Goal: Transaction & Acquisition: Purchase product/service

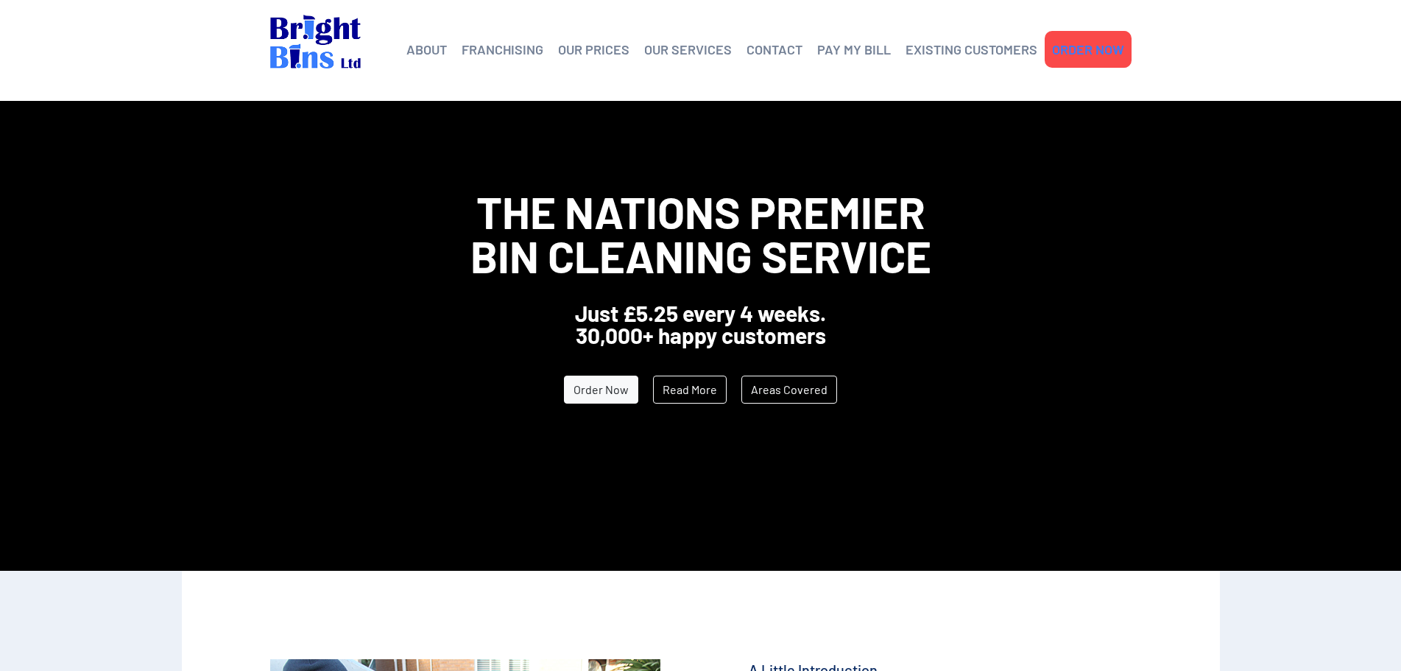
click at [1091, 52] on link "ORDER NOW" at bounding box center [1088, 49] width 72 height 22
click at [1104, 52] on link "ORDER NOW" at bounding box center [1088, 49] width 72 height 22
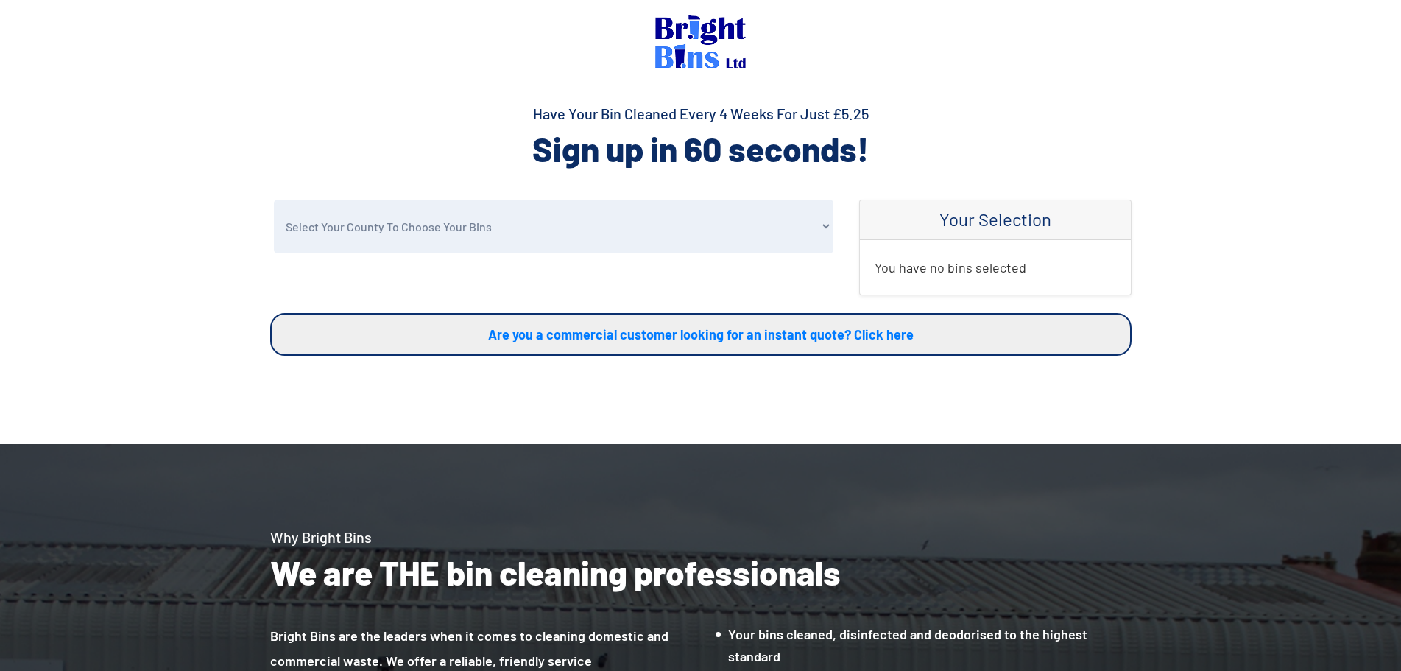
click at [429, 236] on select "Select Your County To Choose Your Bins Cheshire Conwy Denbighshire Flintshire S…" at bounding box center [553, 226] width 559 height 54
select select "Conwy"
click at [274, 199] on select "Select Your County To Choose Your Bins Cheshire Conwy Denbighshire Flintshire S…" at bounding box center [553, 226] width 559 height 54
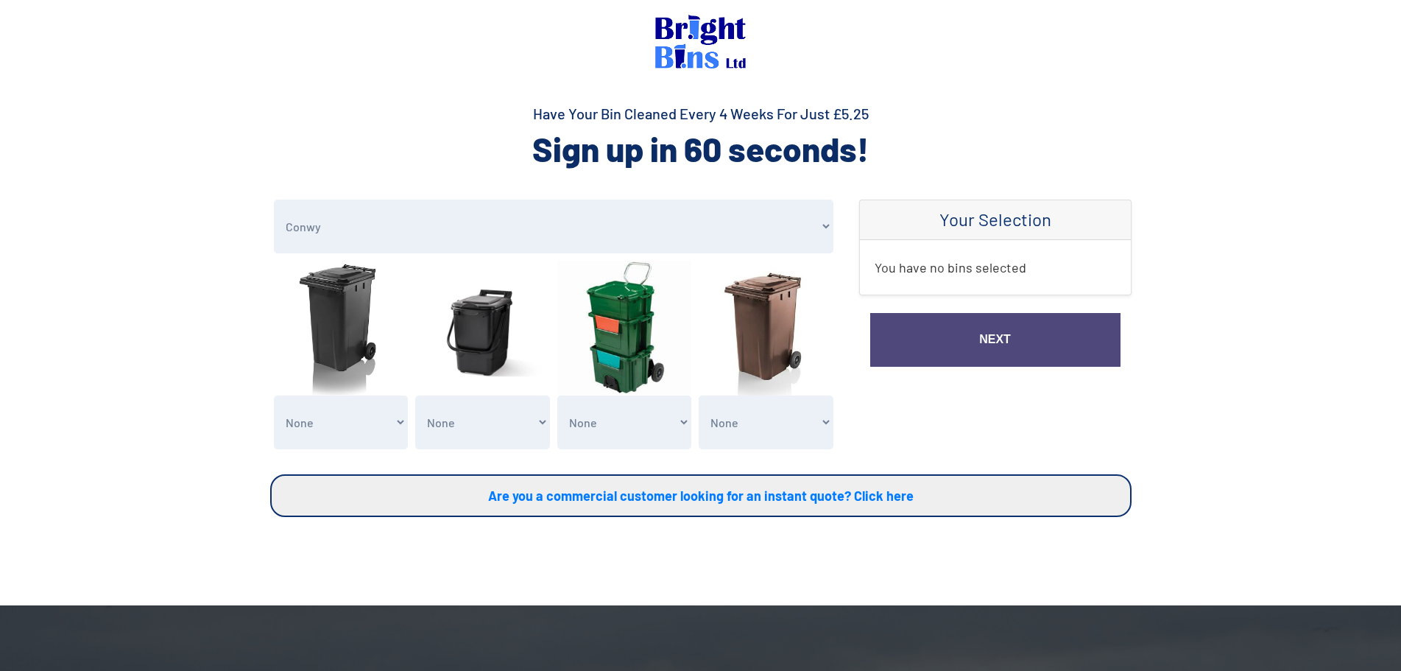
click at [377, 428] on select "None General Waste Bin - X1 (£5.25) General Waste Bin - X2 (£10.50) General Was…" at bounding box center [341, 422] width 135 height 54
select select "1"
click at [274, 395] on select "None General Waste Bin - X1 (£5.25) General Waste Bin - X2 (£10.50) General Was…" at bounding box center [341, 422] width 135 height 54
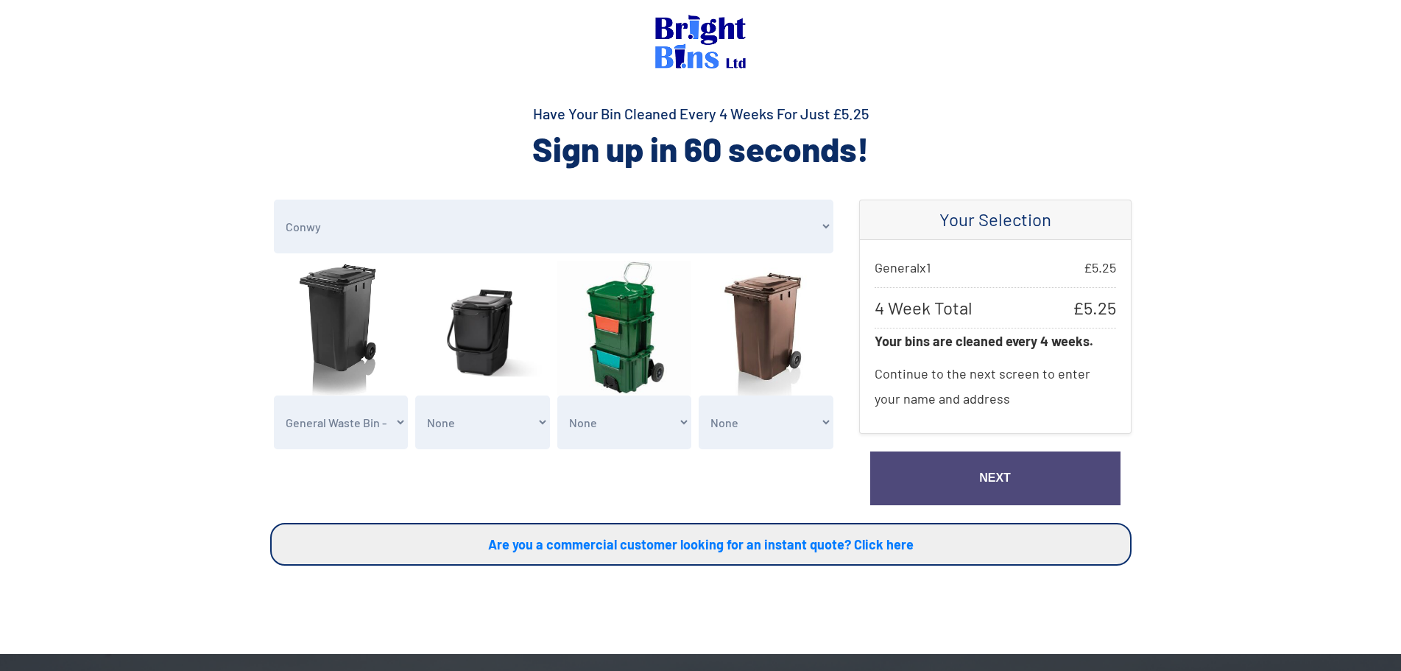
click at [665, 424] on select "None Recycling Waste Bin - X1 (£5.25) Recycling Waste Bin - X2 (£10.50) Recycli…" at bounding box center [624, 422] width 135 height 54
select select "1"
click at [557, 395] on select "None Recycling Waste Bin - X1 (£5.25) Recycling Waste Bin - X2 (£10.50) Recycli…" at bounding box center [624, 422] width 135 height 54
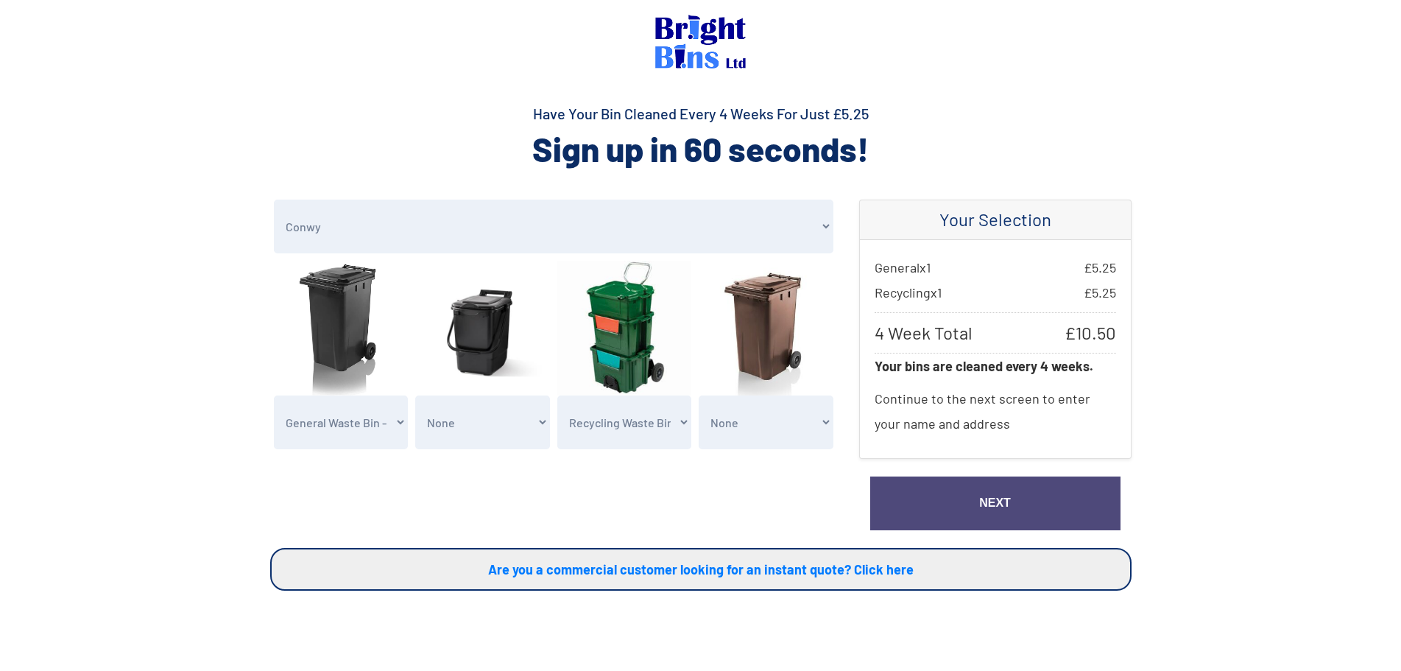
click at [809, 422] on select "None Garden Waste Bin - X1 (£5.25) Garden Waste Bin - X2 (£10.50) Garden Waste …" at bounding box center [766, 422] width 135 height 54
click at [603, 482] on div "Select Your County To Choose Your Bins Cheshire Conwy Denbighshire Flintshire S…" at bounding box center [553, 373] width 589 height 348
click at [768, 440] on select "None Garden Waste Bin - X1 (£5.25) Garden Waste Bin - X2 (£10.50) Garden Waste …" at bounding box center [766, 422] width 135 height 54
select select "1"
click at [699, 395] on select "None Garden Waste Bin - X1 (£5.25) Garden Waste Bin - X2 (£10.50) Garden Waste …" at bounding box center [766, 422] width 135 height 54
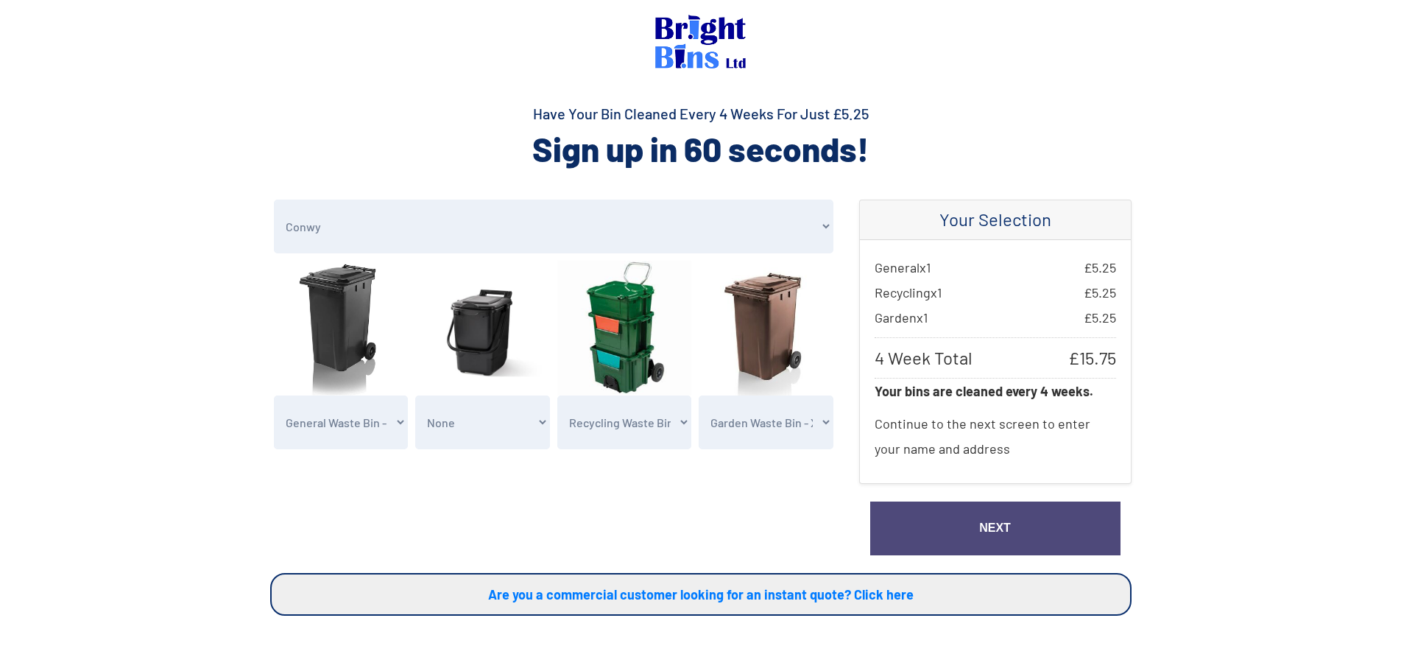
click at [669, 428] on select "None Recycling Waste Bin - X1 (£5.25) Recycling Waste Bin - X2 (£10.50) Recycli…" at bounding box center [624, 422] width 135 height 54
select select "0"
click at [557, 395] on select "None Recycling Waste Bin - X1 (£5.25) Recycling Waste Bin - X2 (£10.50) Recycli…" at bounding box center [624, 422] width 135 height 54
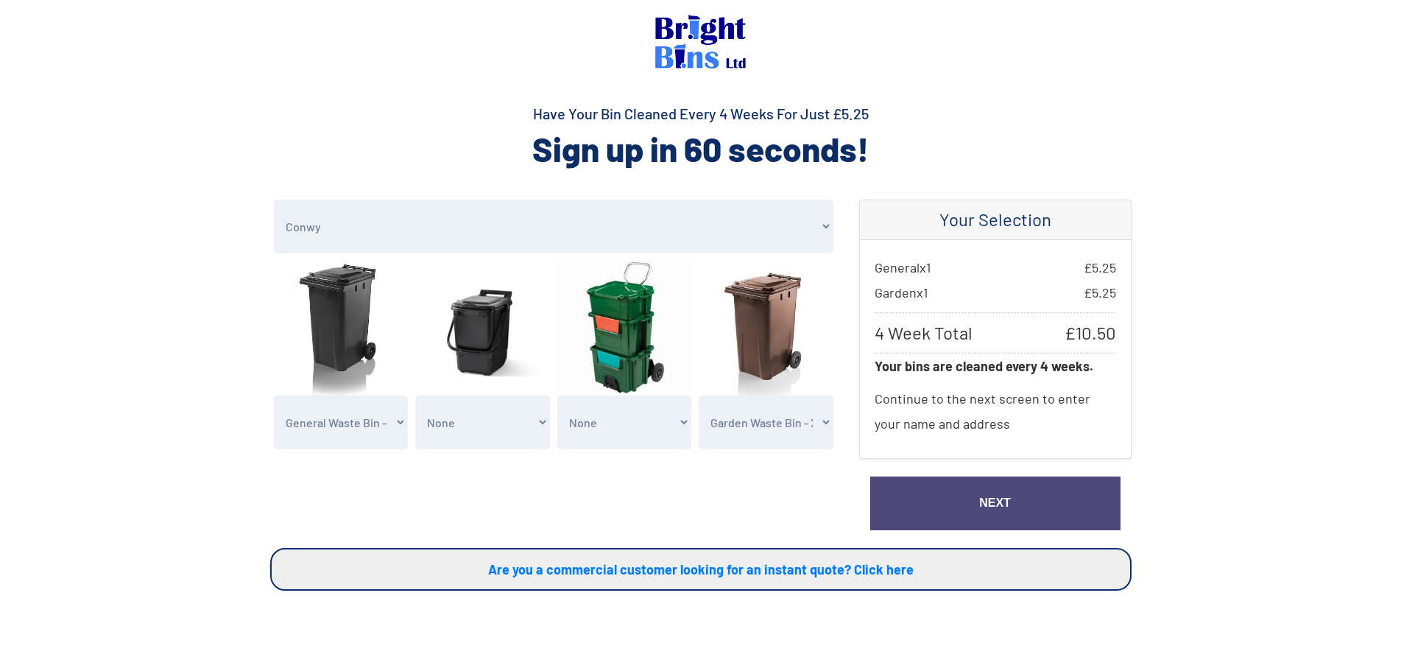
click at [764, 423] on select "None Garden Waste Bin - X1 (£5.25) Garden Waste Bin - X2 (£10.50) Garden Waste …" at bounding box center [766, 422] width 135 height 54
click at [699, 395] on select "None Garden Waste Bin - X1 (£5.25) Garden Waste Bin - X2 (£10.50) Garden Waste …" at bounding box center [766, 422] width 135 height 54
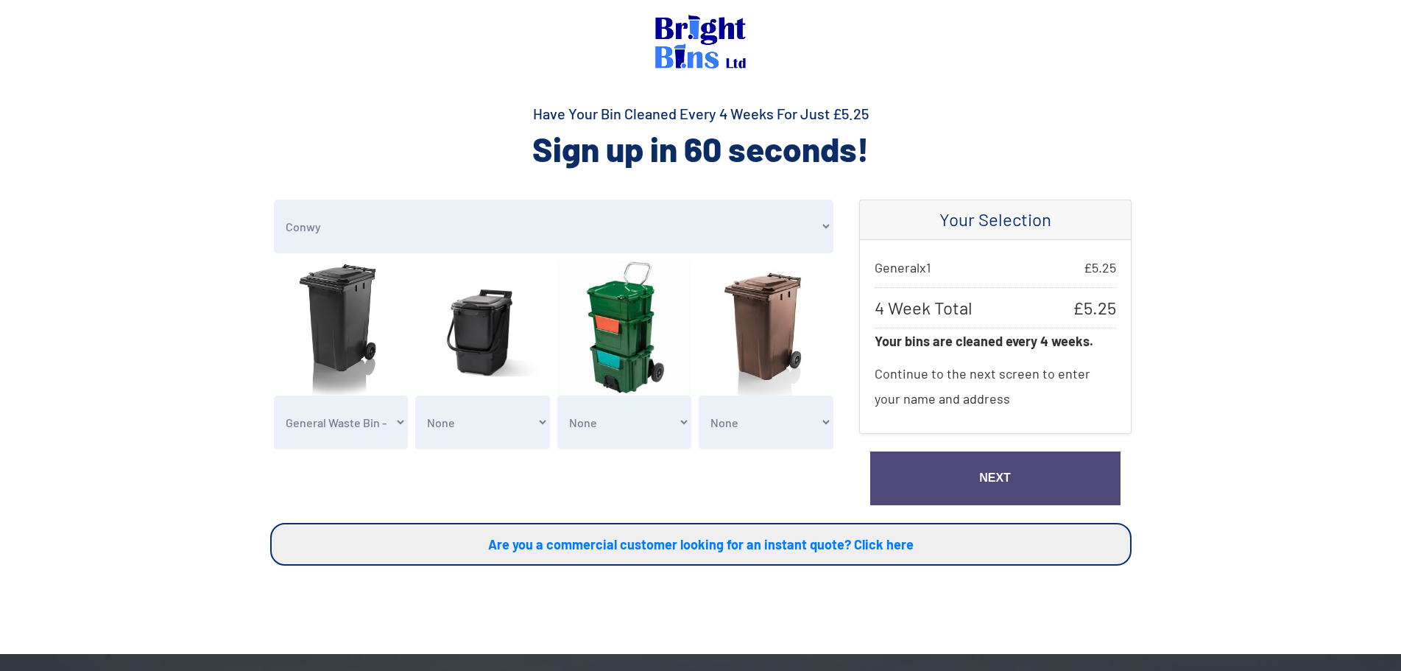
click at [763, 423] on select "None Garden Waste Bin - X1 (£5.25) Garden Waste Bin - X2 (£10.50) Garden Waste …" at bounding box center [766, 422] width 135 height 54
select select "1"
click at [699, 395] on select "None Garden Waste Bin - X1 (£5.25) Garden Waste Bin - X2 (£10.50) Garden Waste …" at bounding box center [766, 422] width 135 height 54
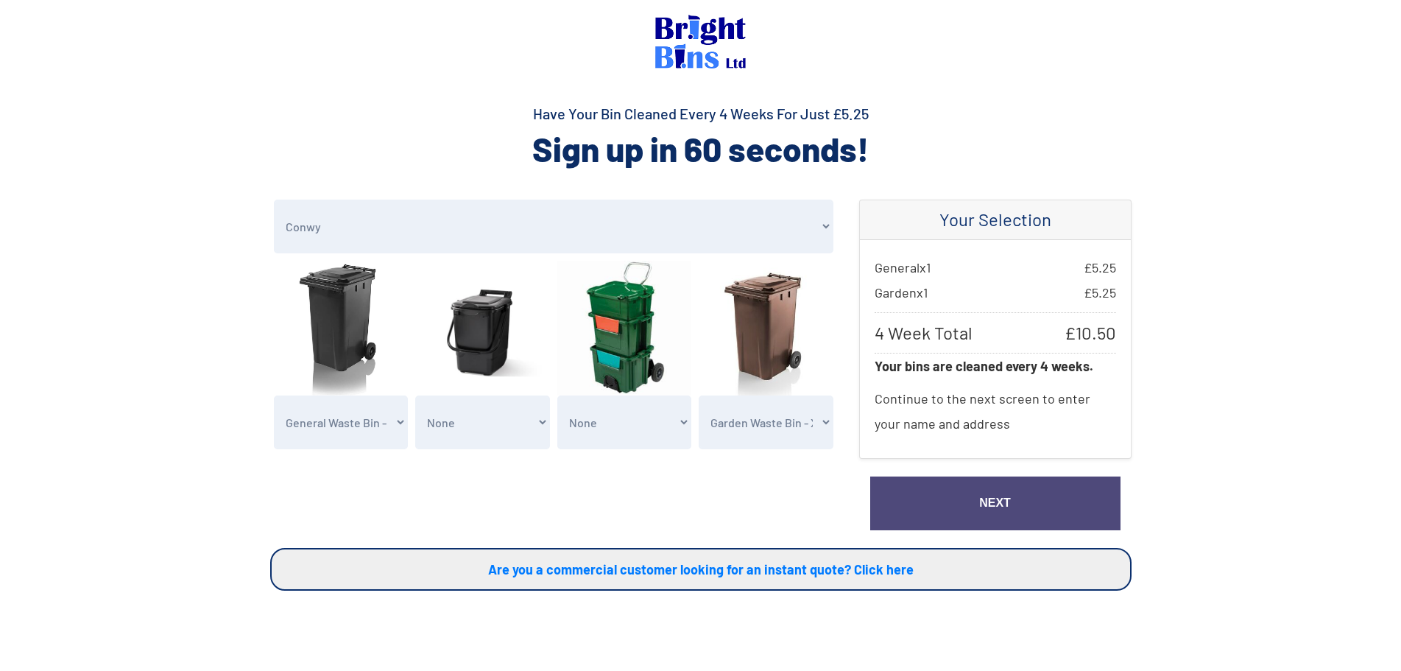
click at [947, 482] on link "Next" at bounding box center [995, 503] width 250 height 54
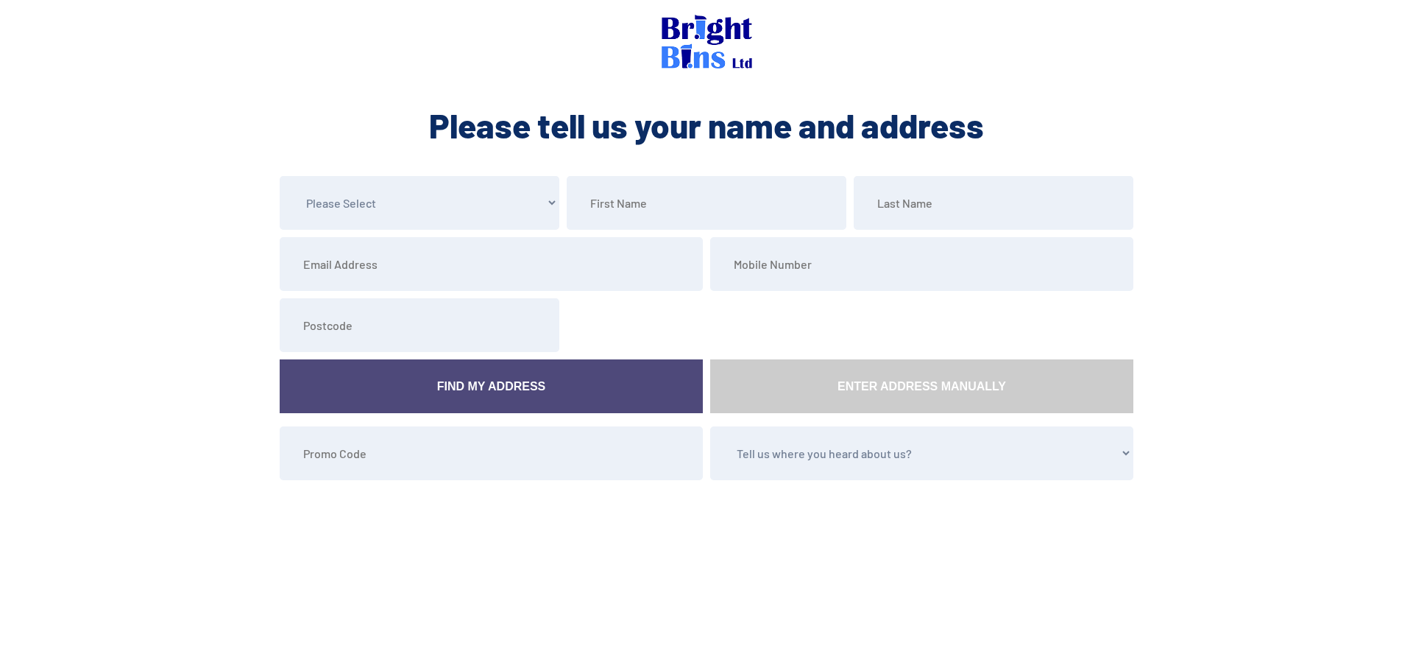
click at [448, 225] on select "Please Select Mr Mrs Miss Ms Dr [PERSON_NAME]" at bounding box center [420, 203] width 280 height 54
select select "Mr"
click at [280, 176] on select "Please Select Mr Mrs Miss Ms Dr [PERSON_NAME]" at bounding box center [420, 203] width 280 height 54
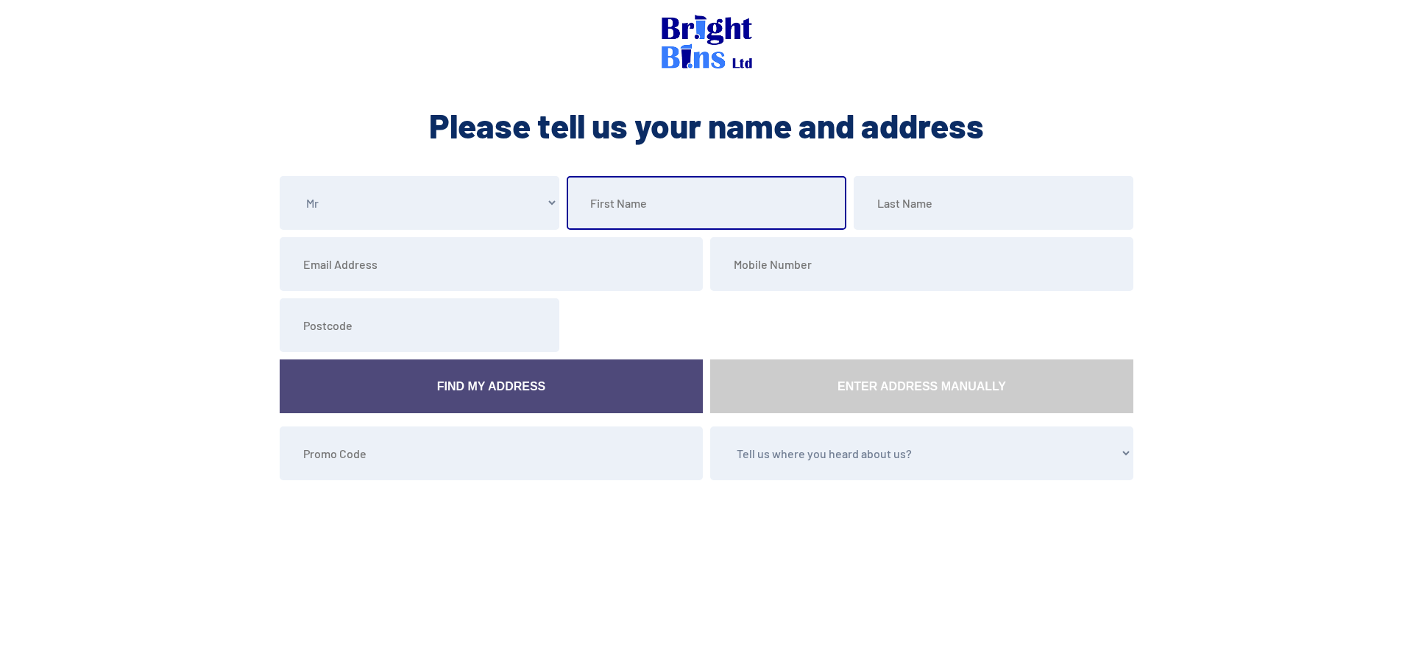
click at [701, 207] on input "text" at bounding box center [707, 203] width 280 height 54
type input "[PERSON_NAME]"
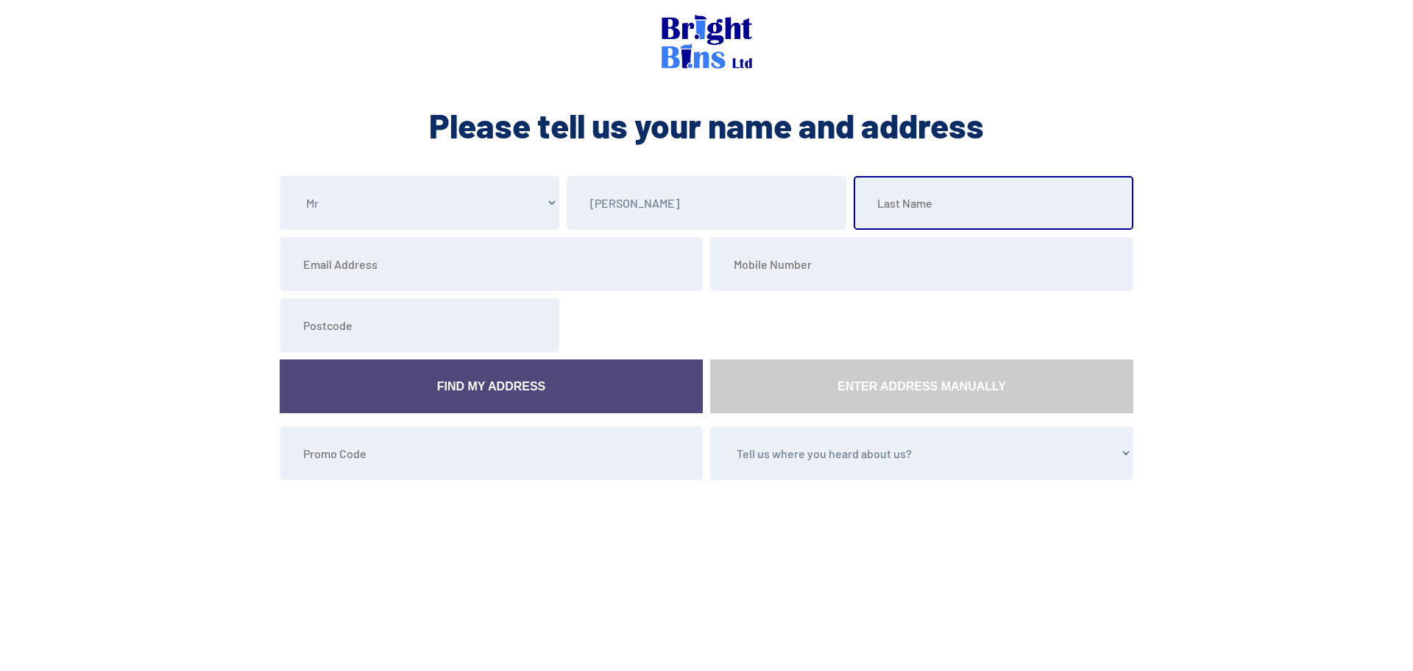
drag, startPoint x: 932, startPoint y: 216, endPoint x: 935, endPoint y: 230, distance: 15.0
click at [932, 216] on input "text" at bounding box center [994, 203] width 280 height 54
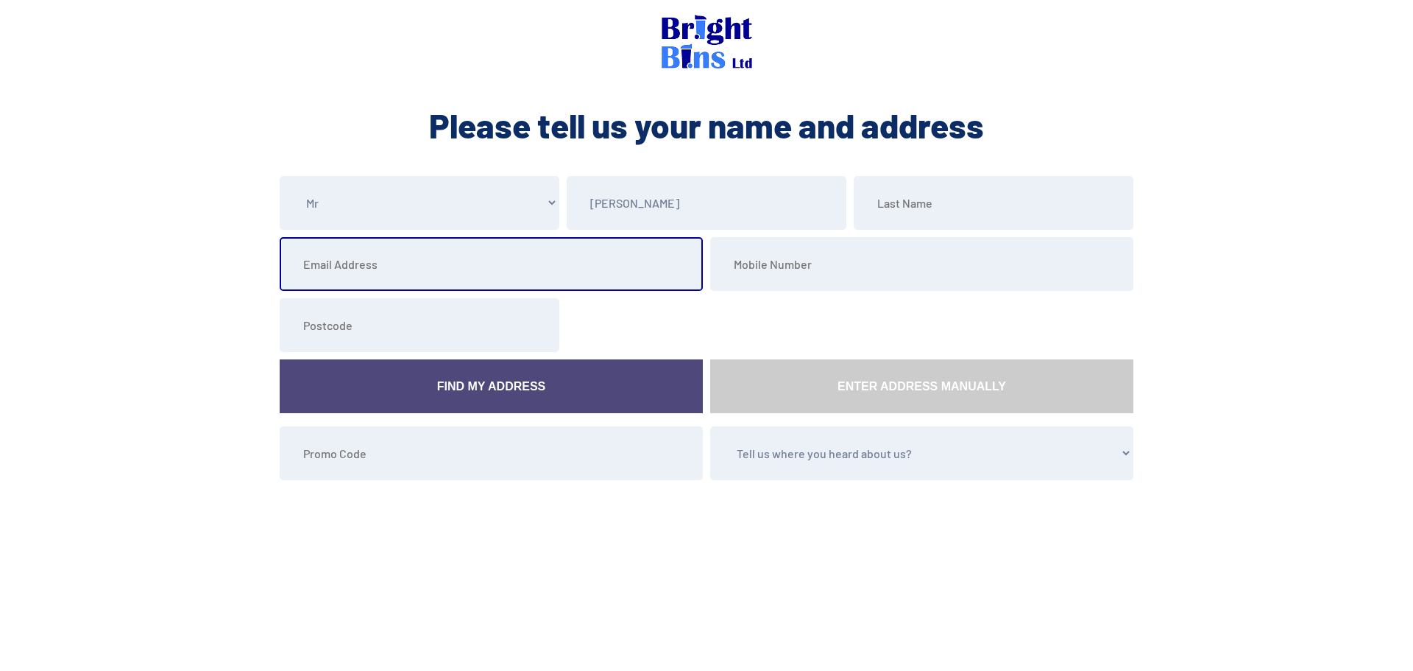
click at [495, 267] on input "email" at bounding box center [491, 264] width 423 height 54
type input "[EMAIL_ADDRESS][DOMAIN_NAME]"
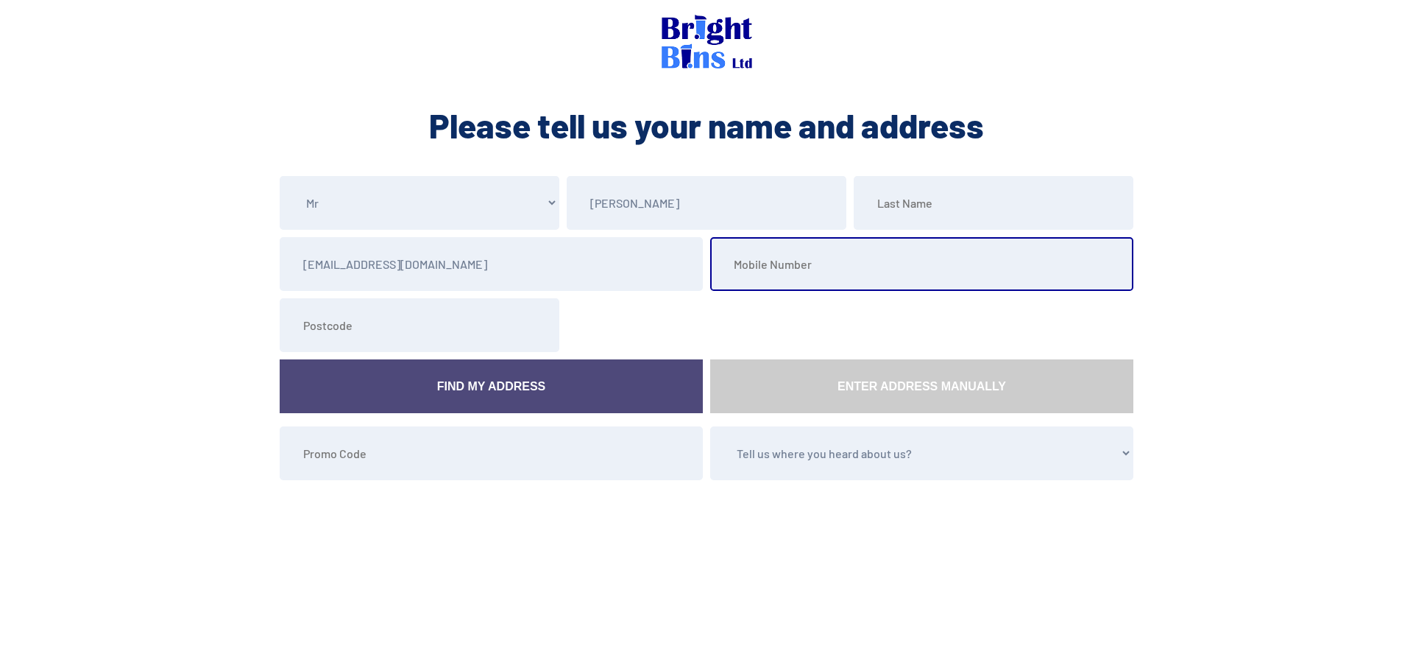
click at [768, 251] on input "tel" at bounding box center [921, 264] width 423 height 54
type input "07376133190"
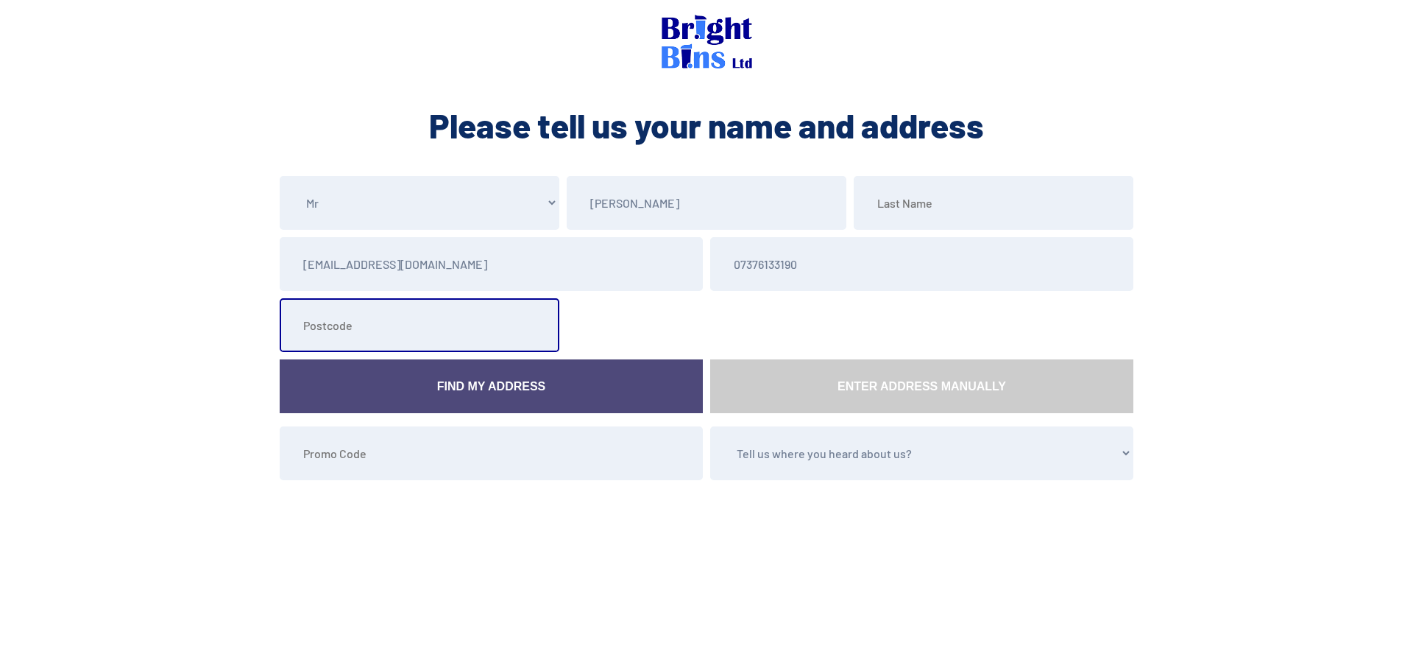
click at [446, 348] on input "text" at bounding box center [420, 325] width 280 height 54
click at [475, 333] on input "LL17 0EZ" at bounding box center [420, 325] width 280 height 54
type input "LL185FE"
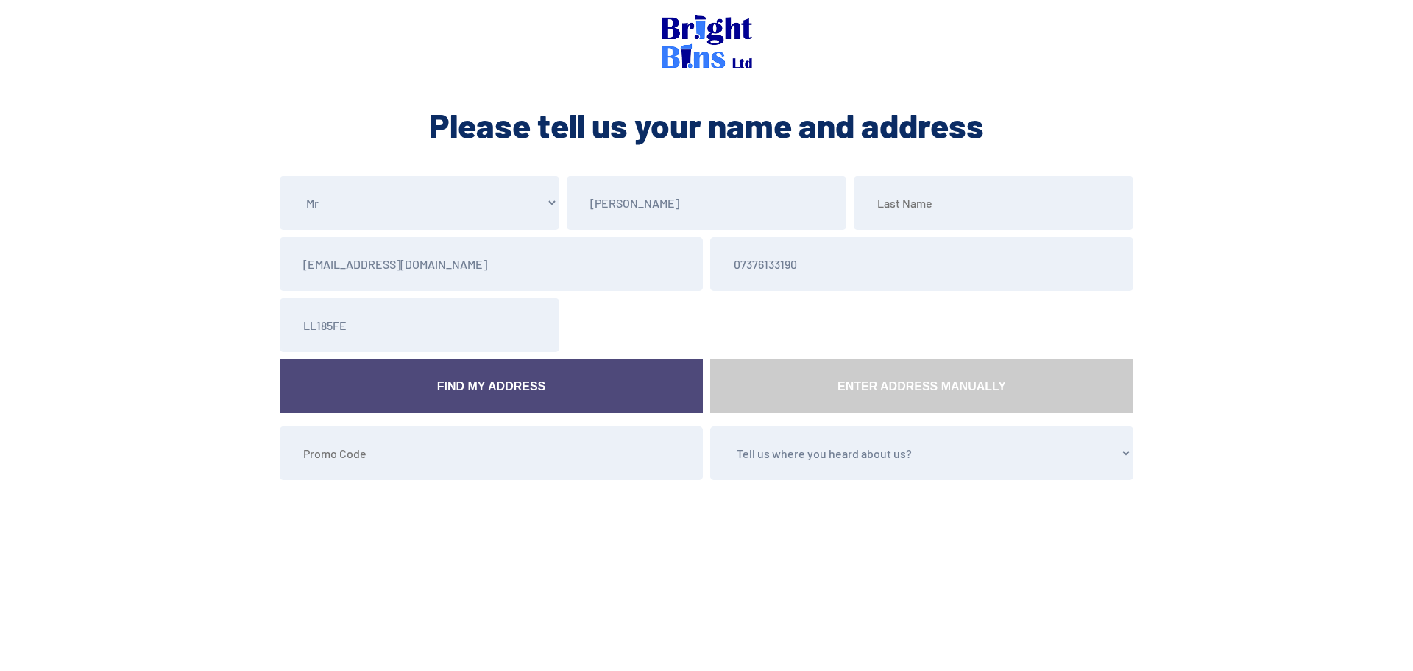
click at [534, 368] on link "Find My Address" at bounding box center [491, 386] width 423 height 54
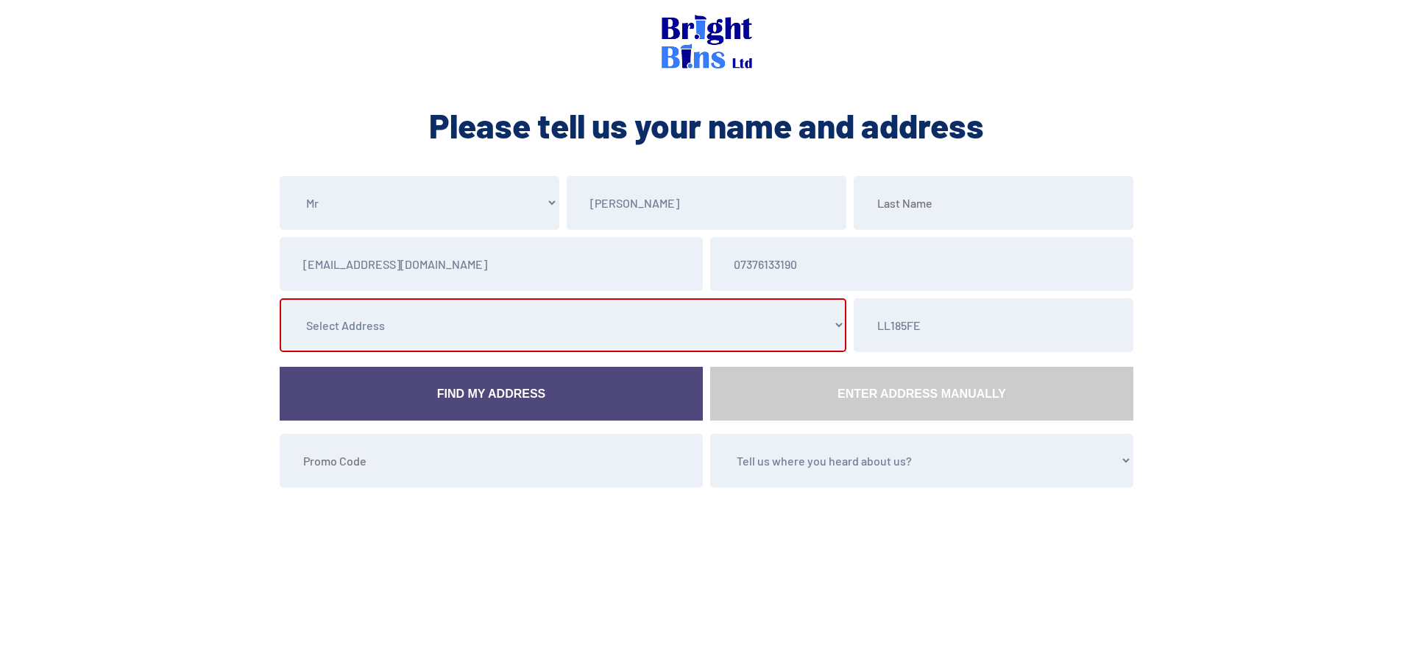
click at [600, 349] on select "Select Address 1 [PERSON_NAME], , , , [GEOGRAPHIC_DATA], [GEOGRAPHIC_DATA], Con…" at bounding box center [563, 325] width 567 height 54
select select "Conwy"
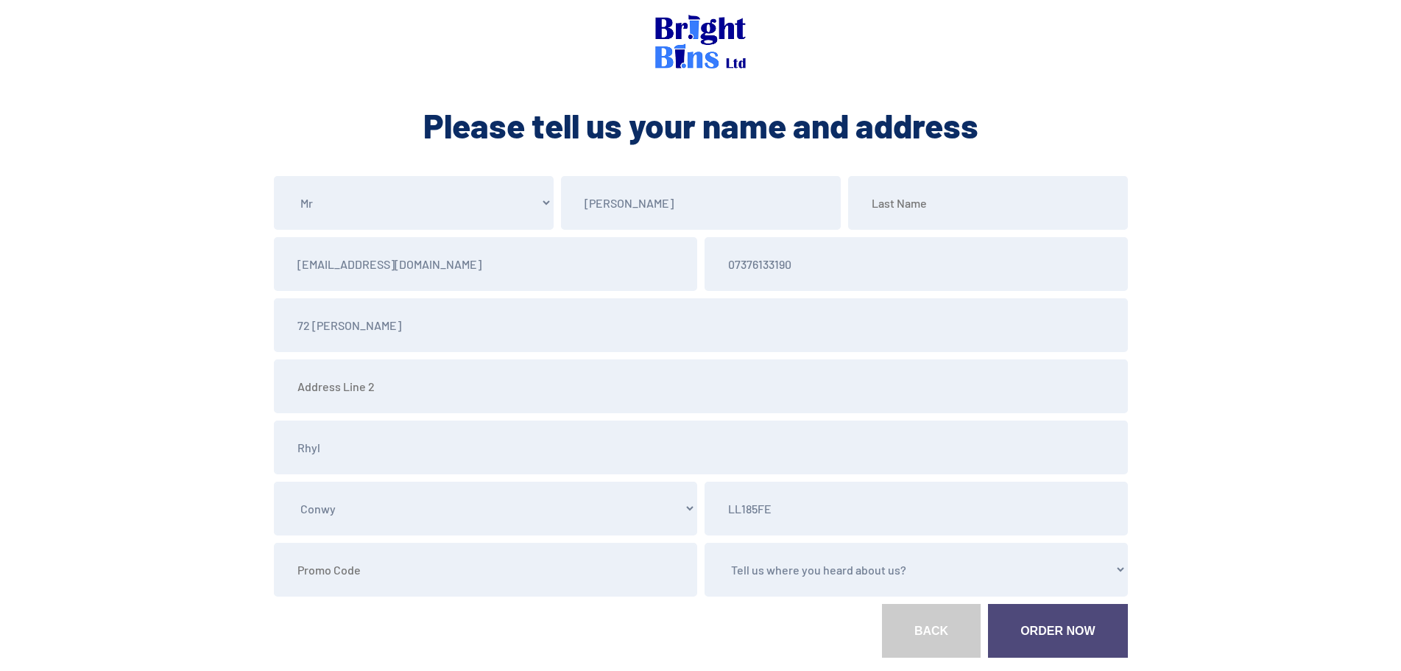
click at [810, 571] on select "Tell us where you heard about us? Word of Mouth Leaflet Sticker On Bin Spoke To…" at bounding box center [915, 569] width 423 height 54
